Goal: Task Accomplishment & Management: Manage account settings

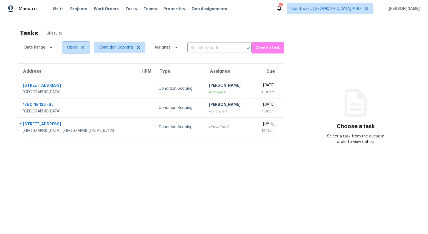
click at [72, 46] on span "Open" at bounding box center [72, 47] width 10 height 5
click at [73, 70] on label "Closed" at bounding box center [75, 70] width 20 height 5
click at [69, 70] on input "Closed" at bounding box center [67, 70] width 4 height 4
checkbox input "true"
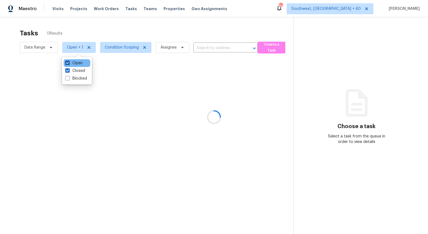
click at [73, 63] on label "Open" at bounding box center [73, 62] width 17 height 5
click at [69, 63] on input "Open" at bounding box center [67, 62] width 4 height 4
checkbox input "false"
click at [70, 26] on div at bounding box center [214, 117] width 428 height 234
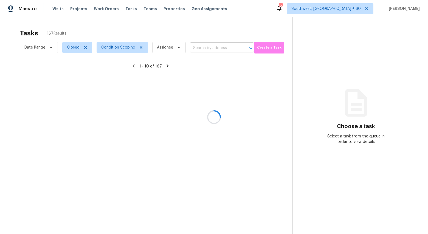
click at [46, 47] on div at bounding box center [214, 117] width 428 height 234
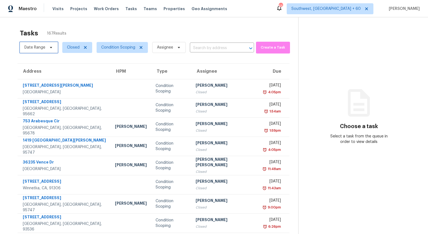
click at [42, 47] on span "Date Range" at bounding box center [34, 47] width 21 height 5
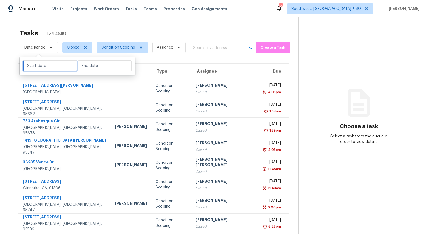
click at [47, 66] on input "text" at bounding box center [50, 65] width 54 height 11
select select "8"
select select "2025"
select select "9"
select select "2025"
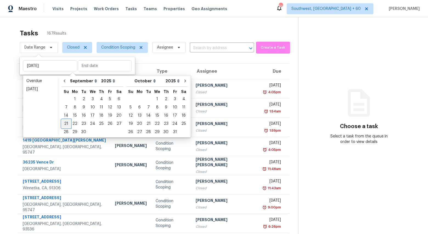
click at [65, 124] on div "21" at bounding box center [66, 124] width 9 height 8
type input "Sun, Sep 21"
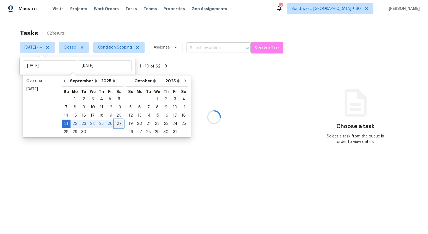
click at [117, 123] on div "27" at bounding box center [118, 124] width 9 height 8
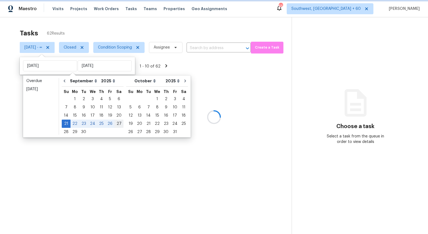
type input "Sat, Sep 27"
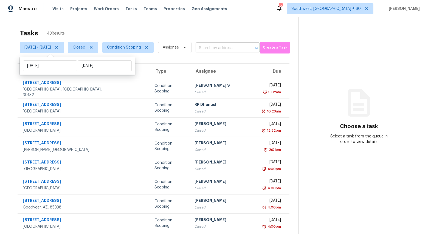
click at [104, 27] on div "Tasks 43 Results" at bounding box center [159, 33] width 278 height 14
click at [85, 50] on span "Closed" at bounding box center [79, 47] width 13 height 5
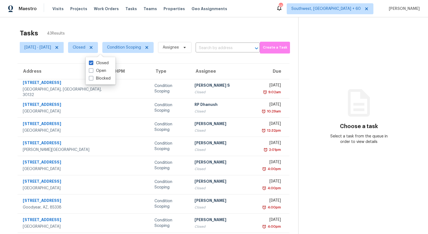
click at [100, 28] on div "Tasks 43 Results" at bounding box center [159, 33] width 278 height 14
click at [37, 45] on span "Sun, Sep 21 - Sat, Sep 27" at bounding box center [37, 47] width 27 height 5
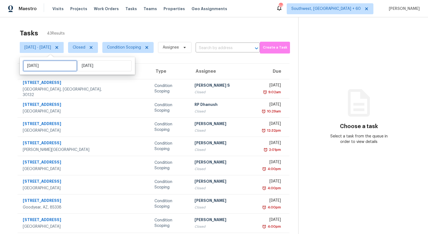
click at [54, 65] on input "Sun, Sep 21" at bounding box center [50, 65] width 54 height 11
select select "8"
select select "2025"
select select "9"
select select "2025"
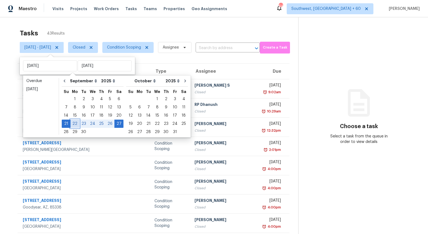
click at [75, 126] on div "22" at bounding box center [74, 124] width 9 height 8
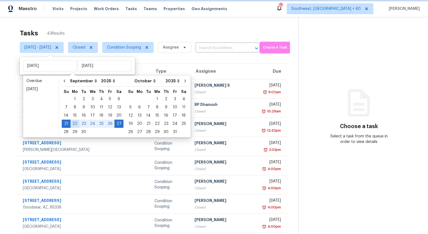
type input "Mon, Sep 22"
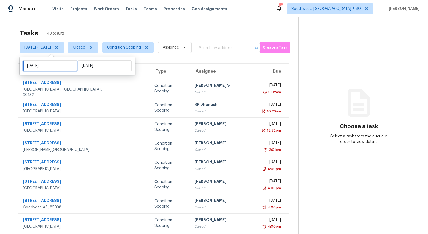
click at [53, 70] on input "Mon, Sep 22" at bounding box center [50, 65] width 54 height 11
select select "8"
select select "2025"
select select "9"
select select "2025"
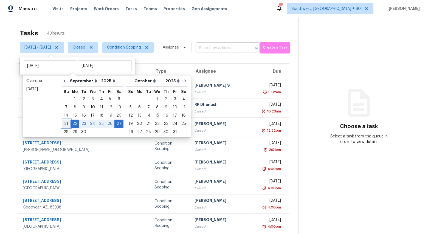
click at [66, 126] on div "21" at bounding box center [66, 124] width 9 height 8
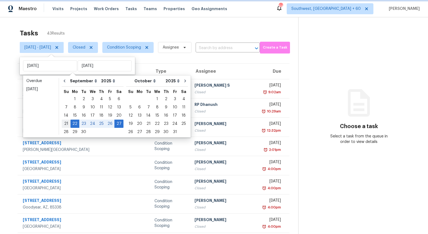
type input "Sun, Sep 21"
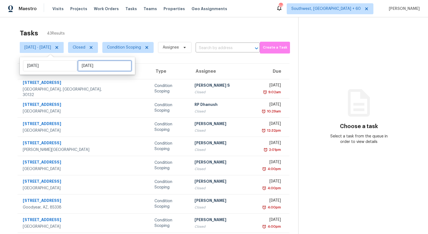
click at [102, 67] on input "Sat, Sep 27" at bounding box center [105, 65] width 54 height 11
select select "8"
select select "2025"
select select "9"
select select "2025"
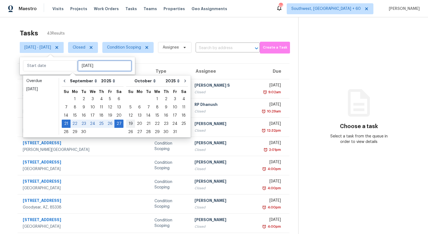
type input "Sat, Sep 13"
type input "Sun, Sep 21"
type input "Sat, Sep 27"
click at [107, 122] on div "26" at bounding box center [110, 124] width 9 height 8
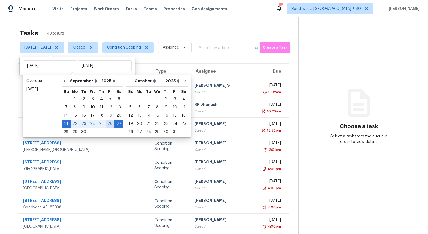
type input "Fri, Sep 26"
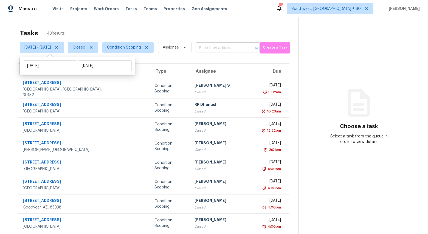
click at [168, 24] on div "Tasks 43 Results Sun, Sep 21 - Fri, Sep 26 Closed Condition Scoping Assignee ​ …" at bounding box center [214, 151] width 428 height 268
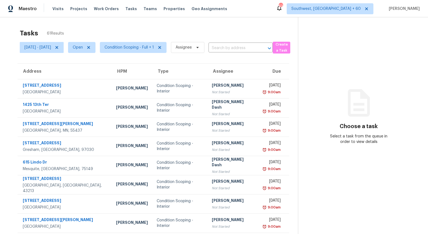
click at [54, 32] on span "61 Results" at bounding box center [55, 33] width 17 height 5
click at [144, 52] on span "Condition Scoping - Full + 1" at bounding box center [133, 47] width 67 height 11
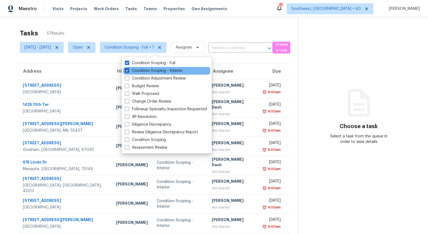
click at [141, 71] on label "Condition Scoping - Interior" at bounding box center [154, 70] width 58 height 5
click at [128, 71] on input "Condition Scoping - Interior" at bounding box center [127, 70] width 4 height 4
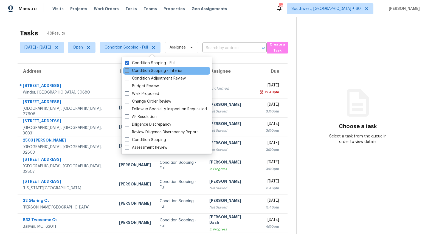
click at [141, 71] on label "Condition Scoping - Interior" at bounding box center [154, 70] width 58 height 5
click at [128, 71] on input "Condition Scoping - Interior" at bounding box center [127, 70] width 4 height 4
checkbox input "true"
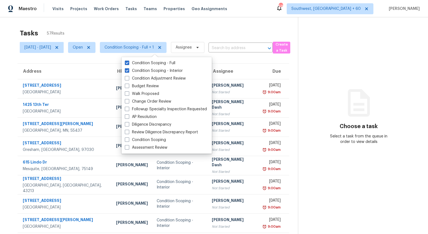
click at [101, 30] on div "Tasks 57 Results" at bounding box center [159, 33] width 278 height 14
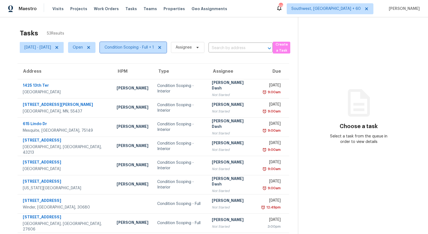
click at [145, 48] on span "Condition Scoping - Full + 1" at bounding box center [128, 47] width 49 height 5
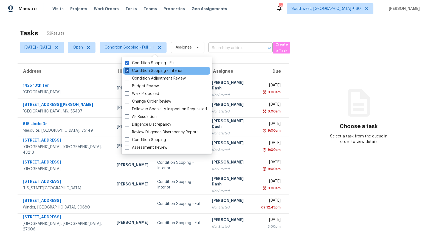
click at [143, 71] on label "Condition Scoping - Interior" at bounding box center [154, 70] width 58 height 5
click at [128, 71] on input "Condition Scoping - Interior" at bounding box center [127, 70] width 4 height 4
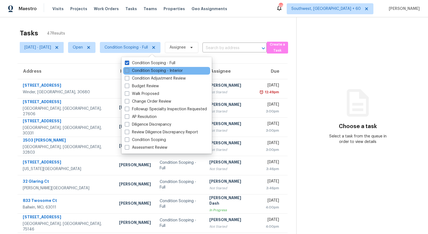
click at [143, 71] on label "Condition Scoping - Interior" at bounding box center [154, 70] width 58 height 5
click at [128, 71] on input "Condition Scoping - Interior" at bounding box center [127, 70] width 4 height 4
checkbox input "true"
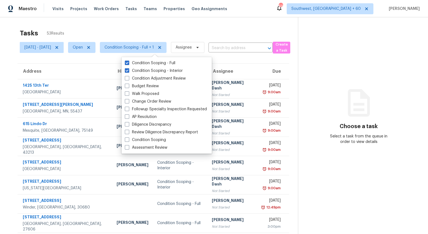
click at [124, 26] on div "Tasks 53 Results" at bounding box center [159, 33] width 278 height 14
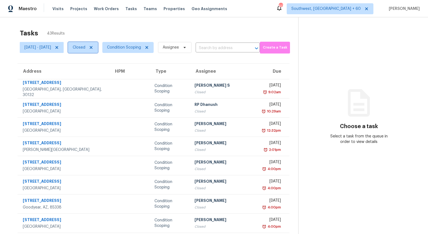
click at [85, 48] on span "Closed" at bounding box center [79, 47] width 13 height 5
click at [100, 70] on label "Open" at bounding box center [96, 70] width 17 height 5
click at [91, 70] on input "Open" at bounding box center [90, 70] width 4 height 4
checkbox input "true"
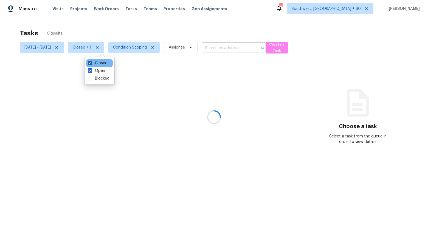
click at [98, 64] on label "Closed" at bounding box center [98, 62] width 20 height 5
click at [91, 64] on input "Closed" at bounding box center [90, 62] width 4 height 4
checkbox input "false"
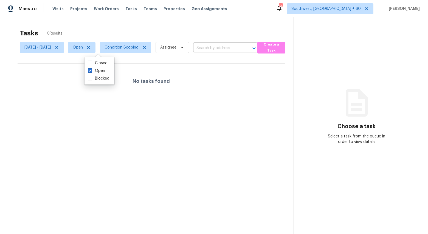
click at [92, 28] on div "Tasks 0 Results" at bounding box center [157, 33] width 274 height 14
click at [58, 48] on icon at bounding box center [56, 47] width 3 height 3
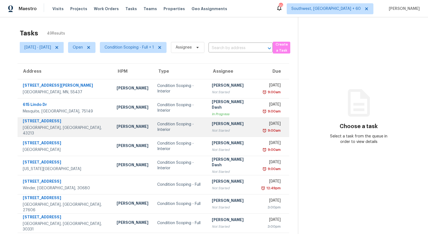
scroll to position [52, 0]
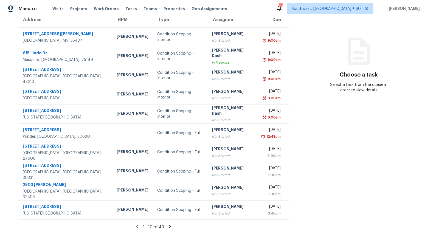
click at [171, 226] on icon at bounding box center [170, 226] width 2 height 3
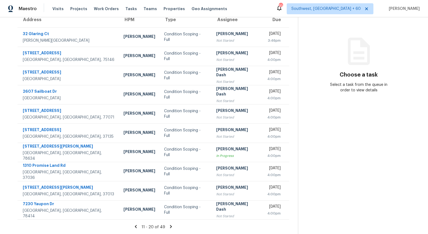
click at [172, 226] on icon at bounding box center [171, 226] width 2 height 3
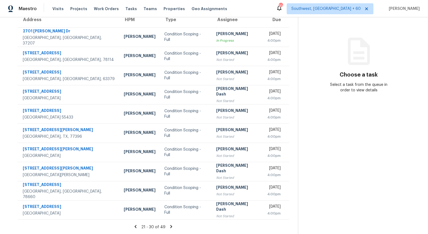
click at [174, 227] on icon at bounding box center [171, 226] width 5 height 5
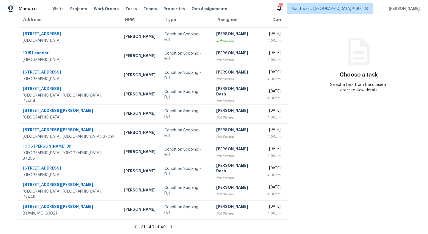
click at [172, 226] on icon at bounding box center [171, 226] width 2 height 3
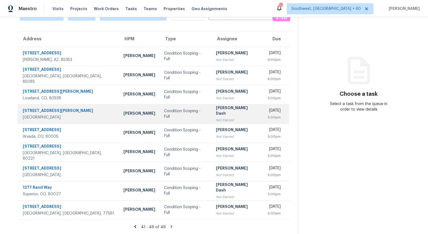
scroll to position [0, 0]
